Goal: Information Seeking & Learning: Learn about a topic

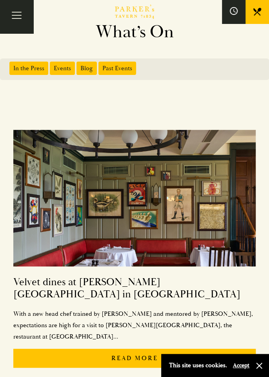
scroll to position [7, 0]
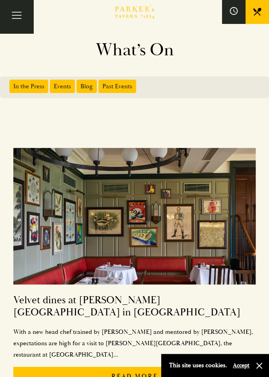
click at [20, 20] on button "Toggle navigation" at bounding box center [16, 16] width 33 height 33
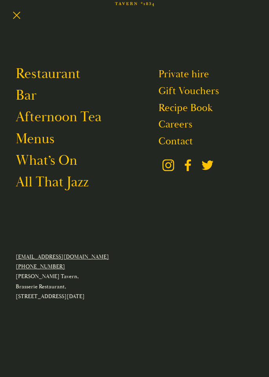
click at [41, 142] on link "Menus" at bounding box center [35, 138] width 39 height 17
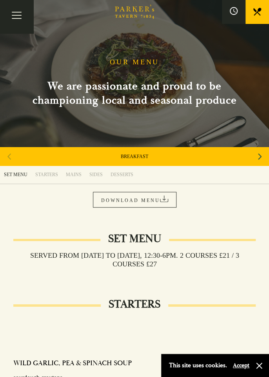
click at [76, 177] on link "MAINS" at bounding box center [74, 174] width 24 height 18
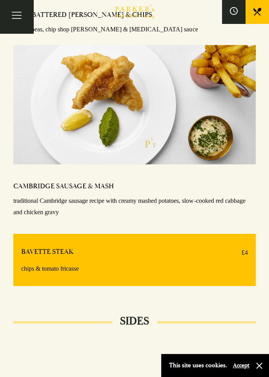
scroll to position [756, 0]
